Goal: Information Seeking & Learning: Learn about a topic

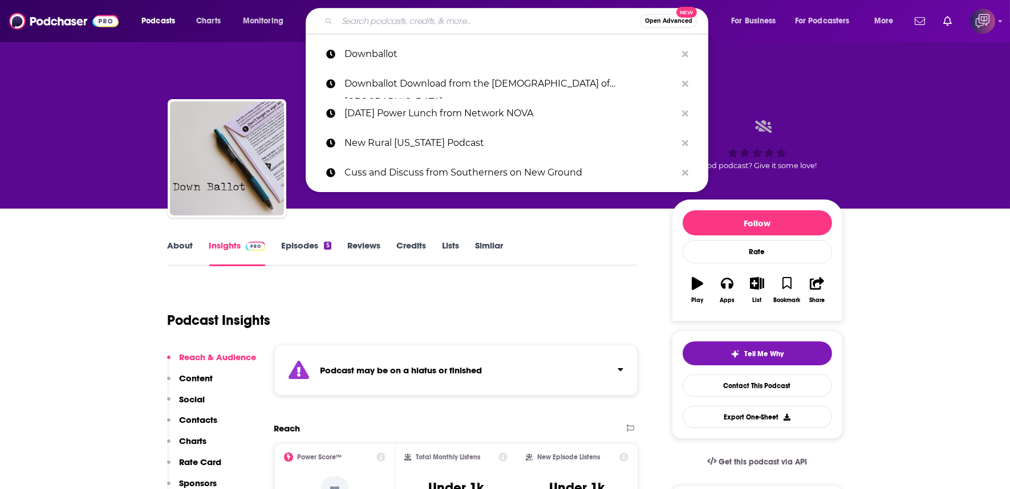
type input "The Nerd [PERSON_NAME]"
drag, startPoint x: 0, startPoint y: 0, endPoint x: 556, endPoint y: 156, distance: 577.4
click at [555, 162] on div "[PERSON_NAME] Down Ballot A weekly Government , Local and News podcast" at bounding box center [480, 154] width 348 height 91
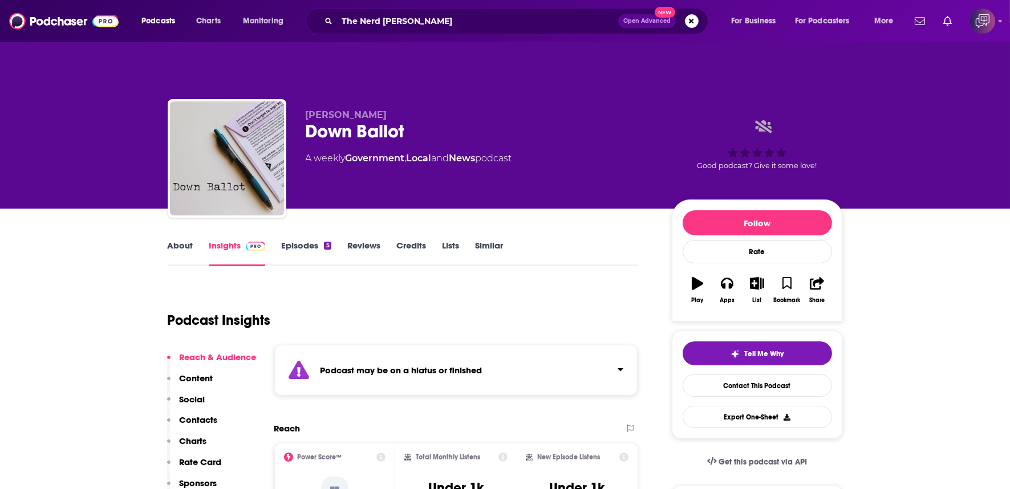
click at [668, 13] on span "New" at bounding box center [664, 12] width 21 height 11
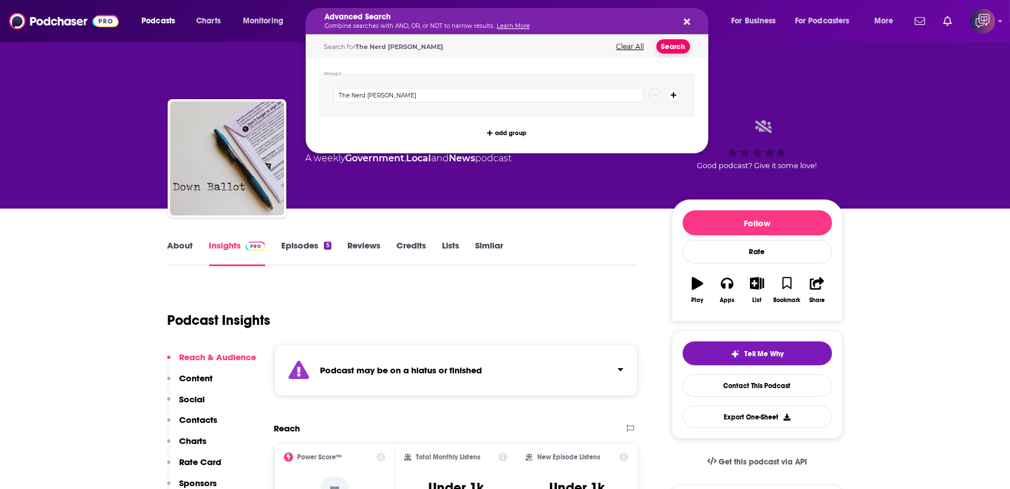
click at [675, 47] on button "Search" at bounding box center [673, 46] width 34 height 14
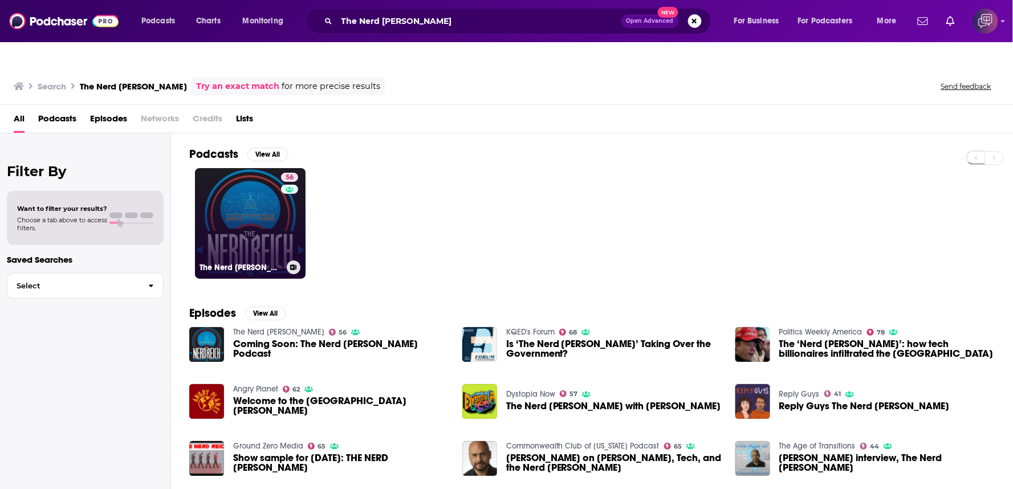
click at [245, 171] on link "56 The Nerd [PERSON_NAME]" at bounding box center [250, 223] width 111 height 111
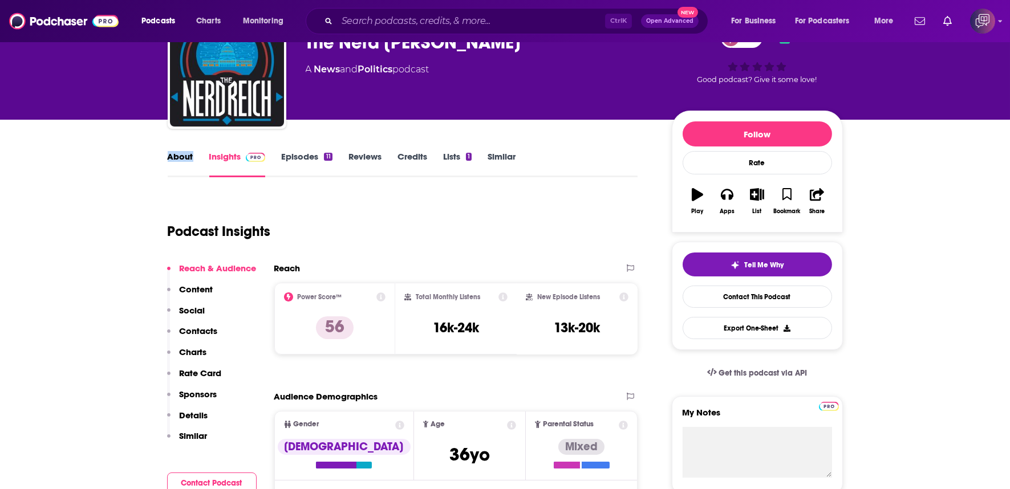
scroll to position [316, 0]
